Goal: Find specific page/section: Find specific page/section

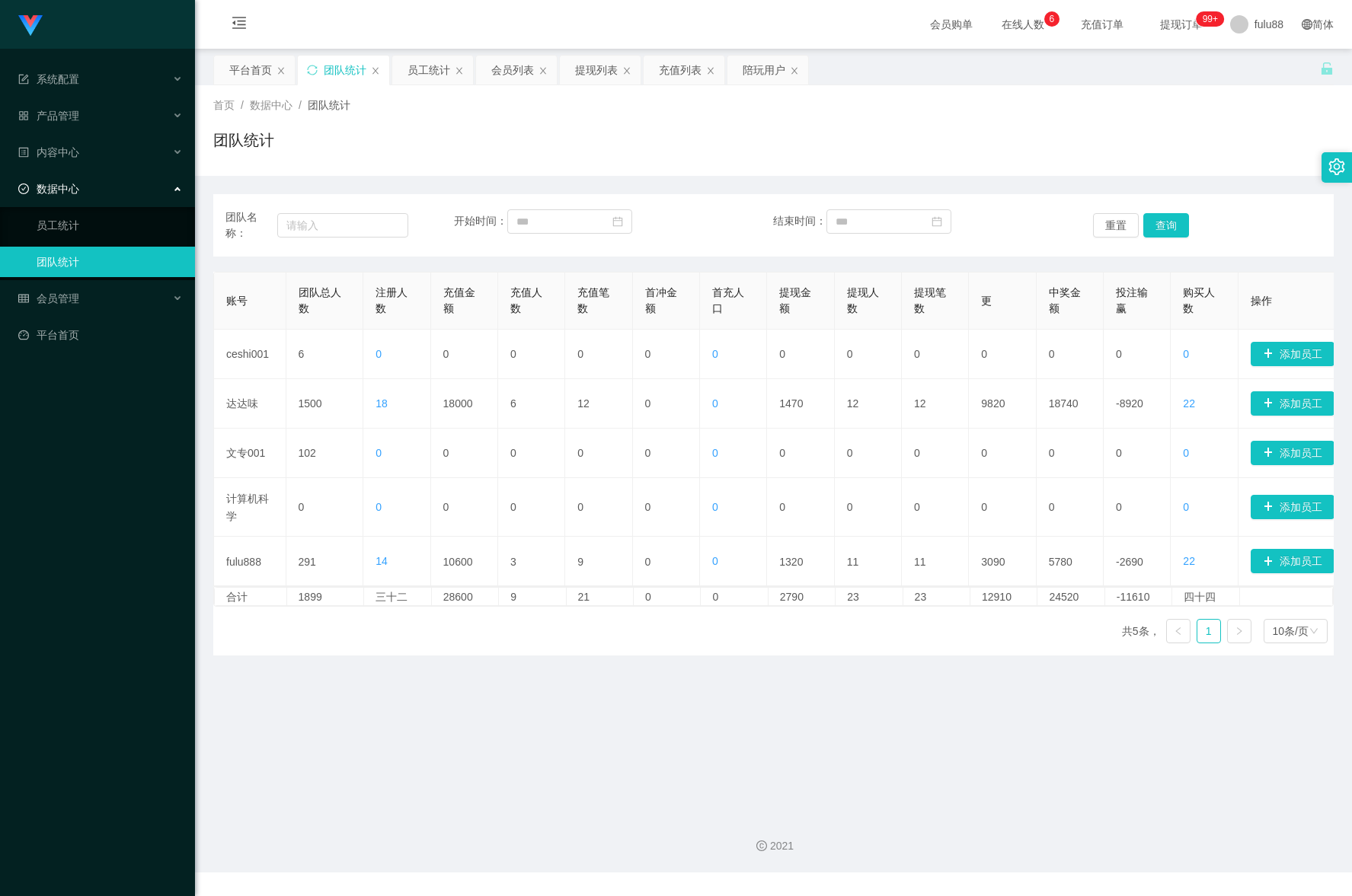
click at [1207, 785] on main "关闭门户 关闭右侧 关闭其他 刷新页面 平台首页 团队统计 员工统计 会员列表 提现列表 充值列表 陪玩用户 首页 / 数据中心 / 团队统计 / 团队统计 …" at bounding box center [774, 426] width 1157 height 753
click at [406, 775] on main "关闭门户 关闭右侧 关闭其他 刷新页面 平台首页 团队统计 员工统计 会员列表 提现列表 充值列表 陪玩用户 首页 / 数据中心 / 团队统计 / 团队统计 …" at bounding box center [774, 426] width 1157 height 755
click at [555, 724] on main "关闭门户 关闭右侧 关闭其他 刷新页面 平台首页 团队统计 员工统计 会员列表 提现列表 充值列表 陪玩用户 首页 / 数据中心 / 团队统计 / 团队统计 …" at bounding box center [774, 426] width 1157 height 755
